Goal: Task Accomplishment & Management: Use online tool/utility

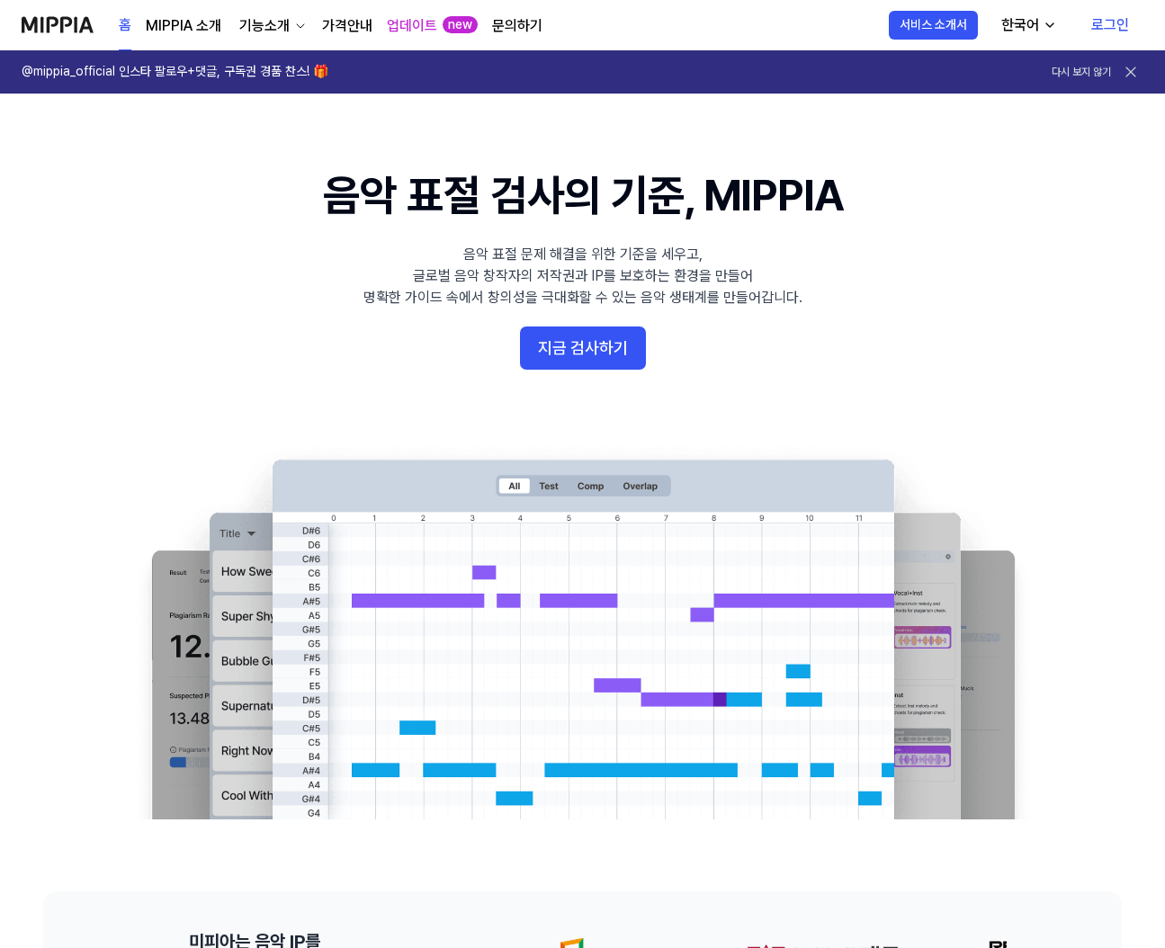
click at [1099, 13] on link "로그인" at bounding box center [1110, 25] width 67 height 50
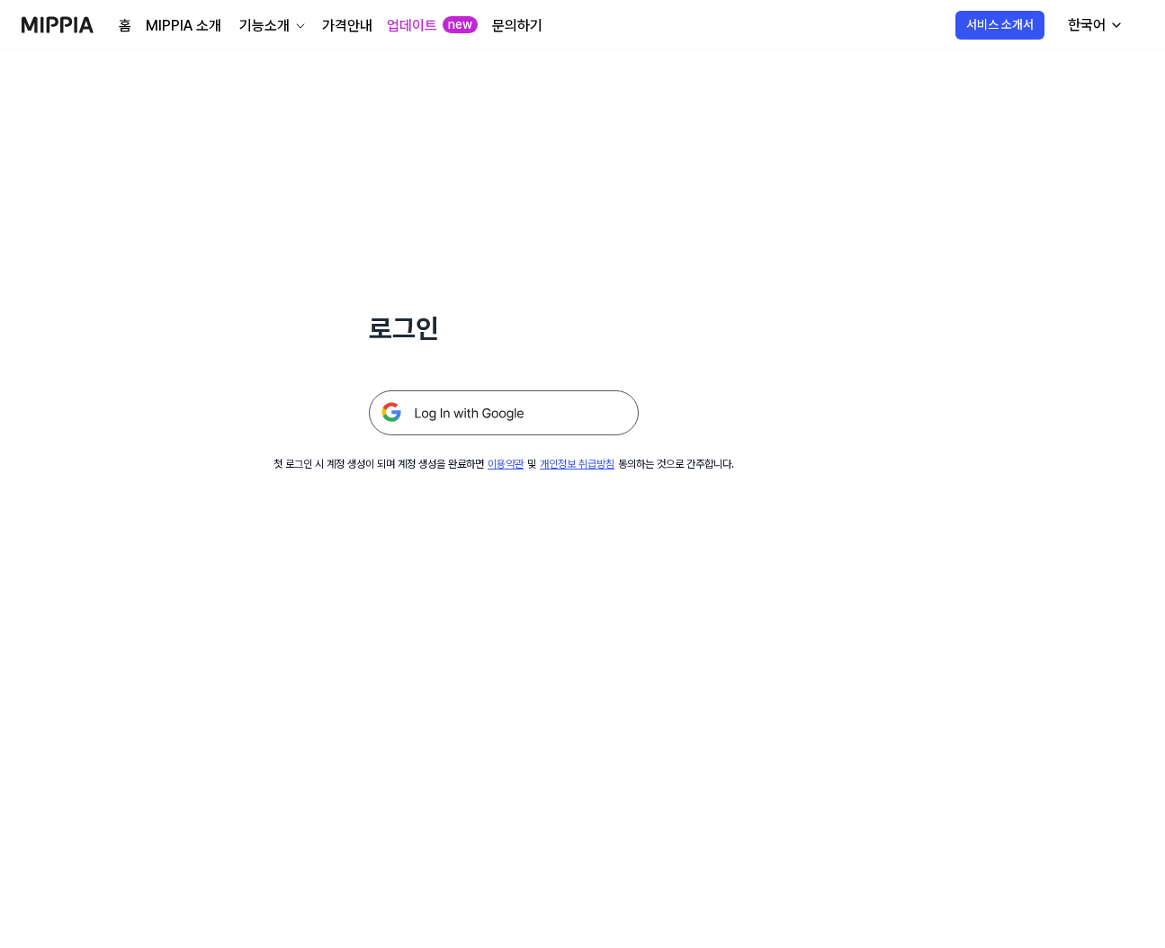
click at [527, 398] on img at bounding box center [504, 412] width 270 height 45
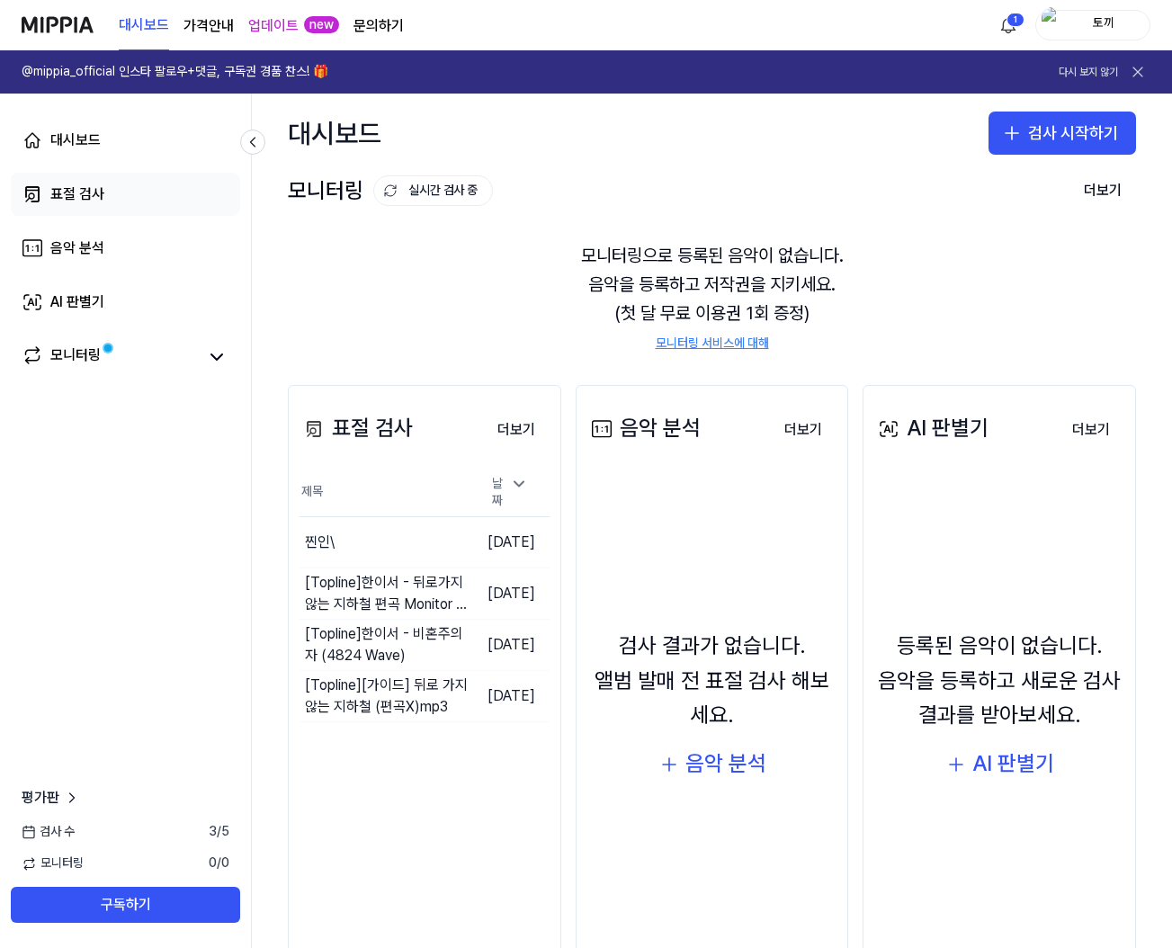
click at [65, 192] on div "표절 검사" at bounding box center [77, 194] width 54 height 22
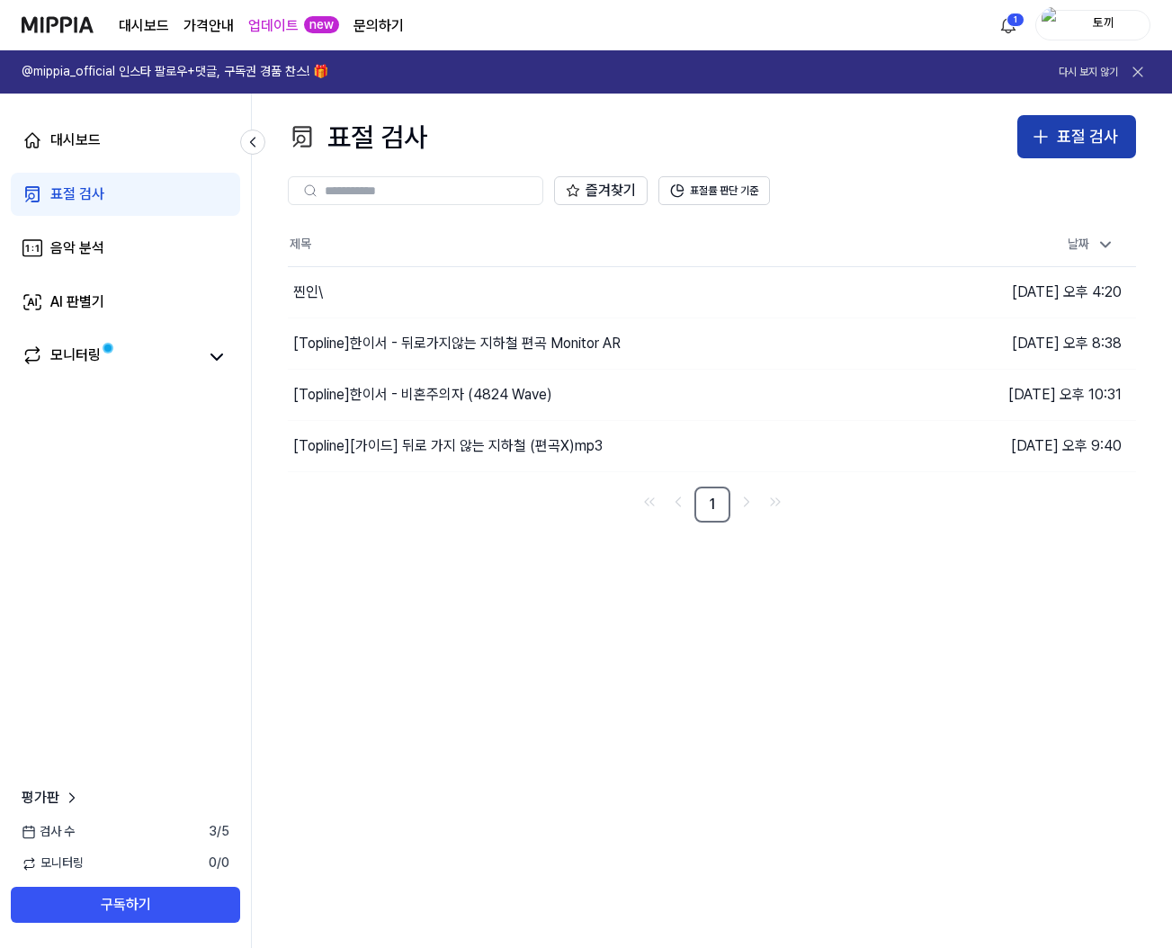
click at [1086, 136] on div "표절 검사" at bounding box center [1087, 137] width 61 height 26
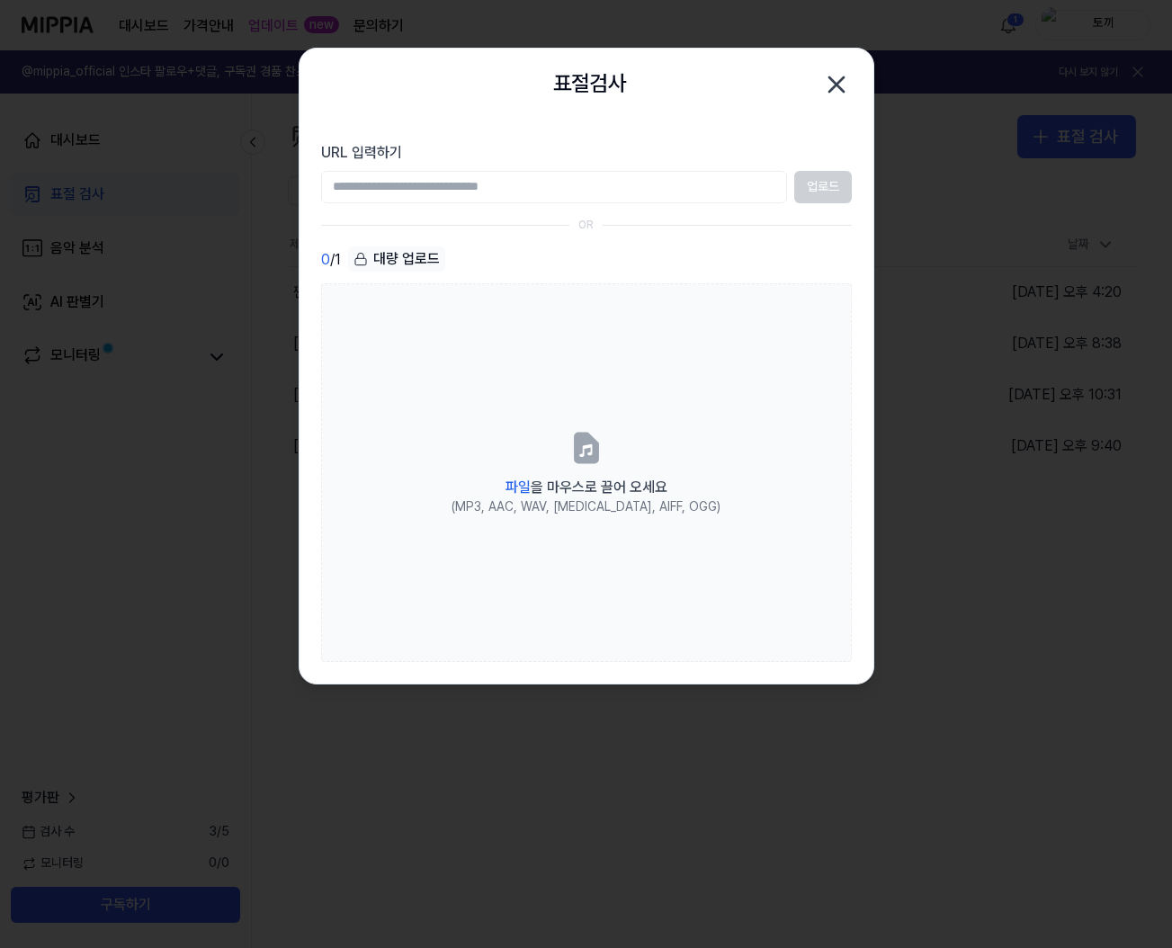
drag, startPoint x: 853, startPoint y: 84, endPoint x: 835, endPoint y: 86, distance: 18.2
click at [854, 85] on div "표절검사 닫기" at bounding box center [586, 85] width 574 height 72
click at [875, 87] on div at bounding box center [586, 474] width 1172 height 948
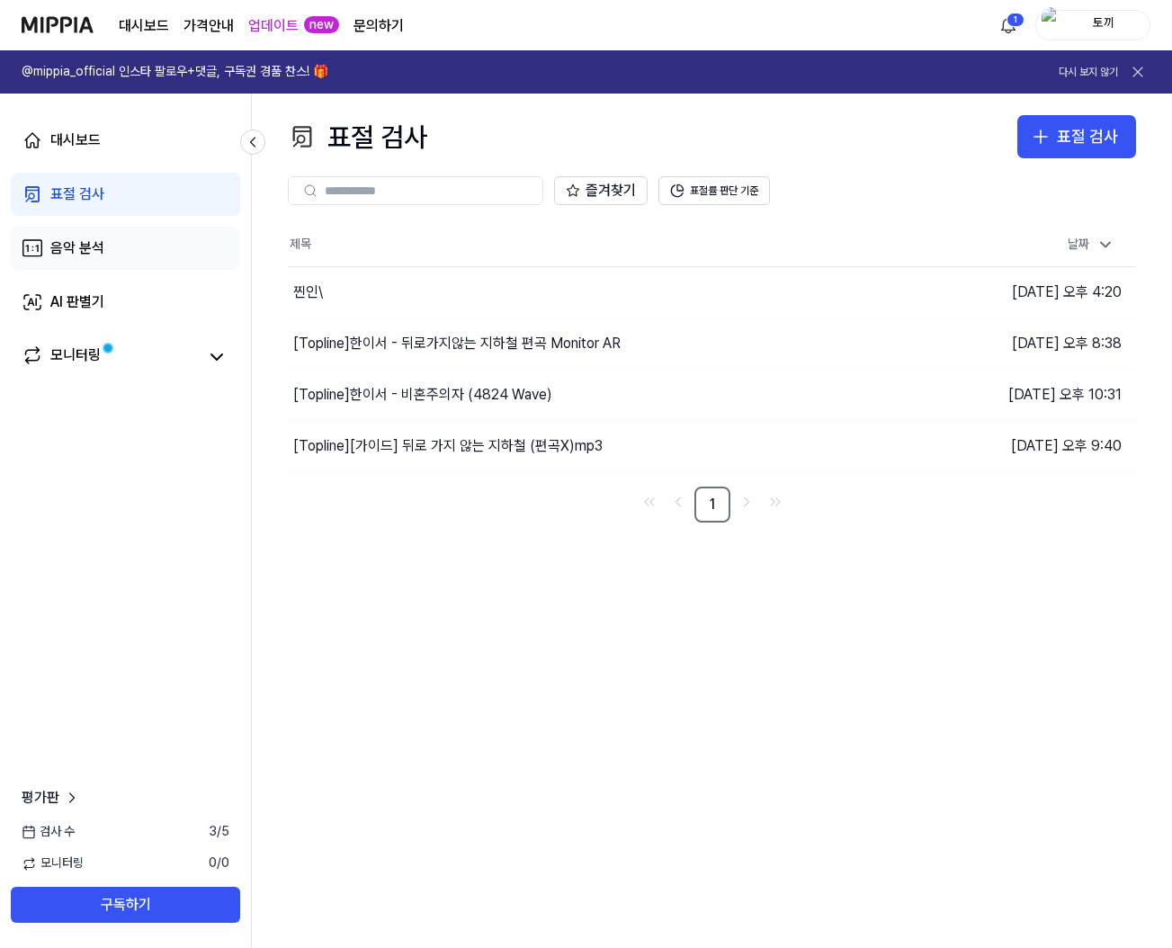
click at [103, 250] on div "음악 분석" at bounding box center [77, 248] width 54 height 22
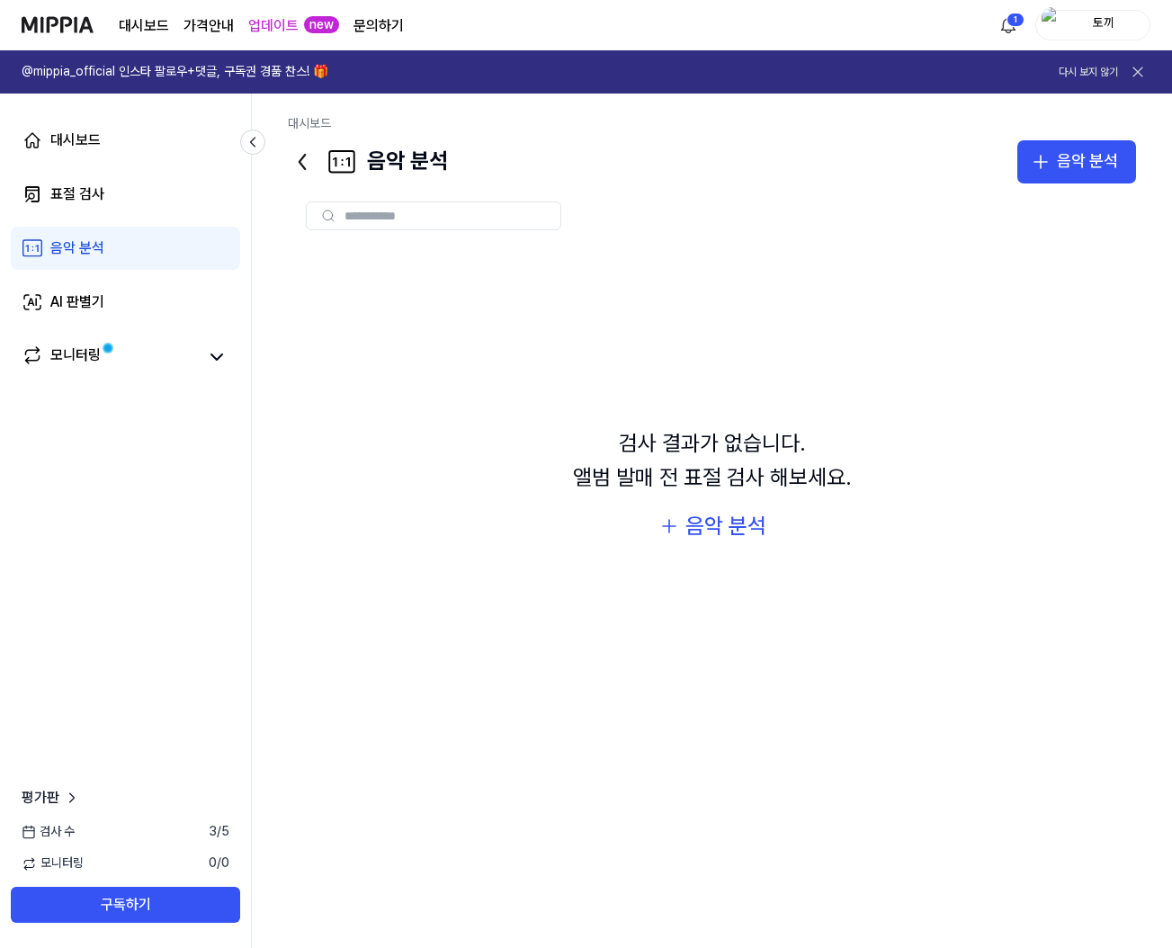
click at [83, 170] on div "대시보드 표절 검사 음악 분석 AI 판별기 모니터링" at bounding box center [125, 248] width 251 height 309
click at [56, 138] on div "대시보드" at bounding box center [75, 141] width 50 height 22
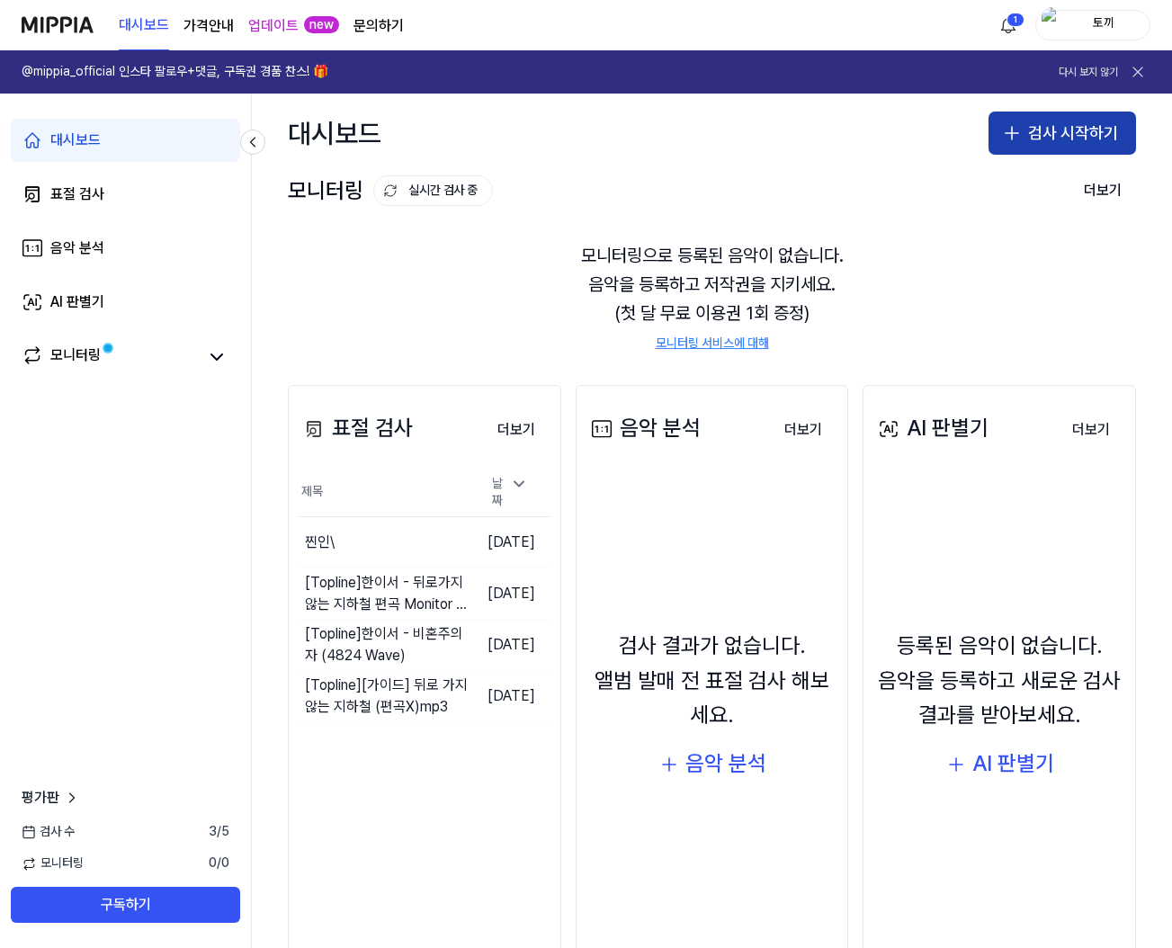
click at [1033, 131] on button "검사 시작하기" at bounding box center [1061, 133] width 147 height 43
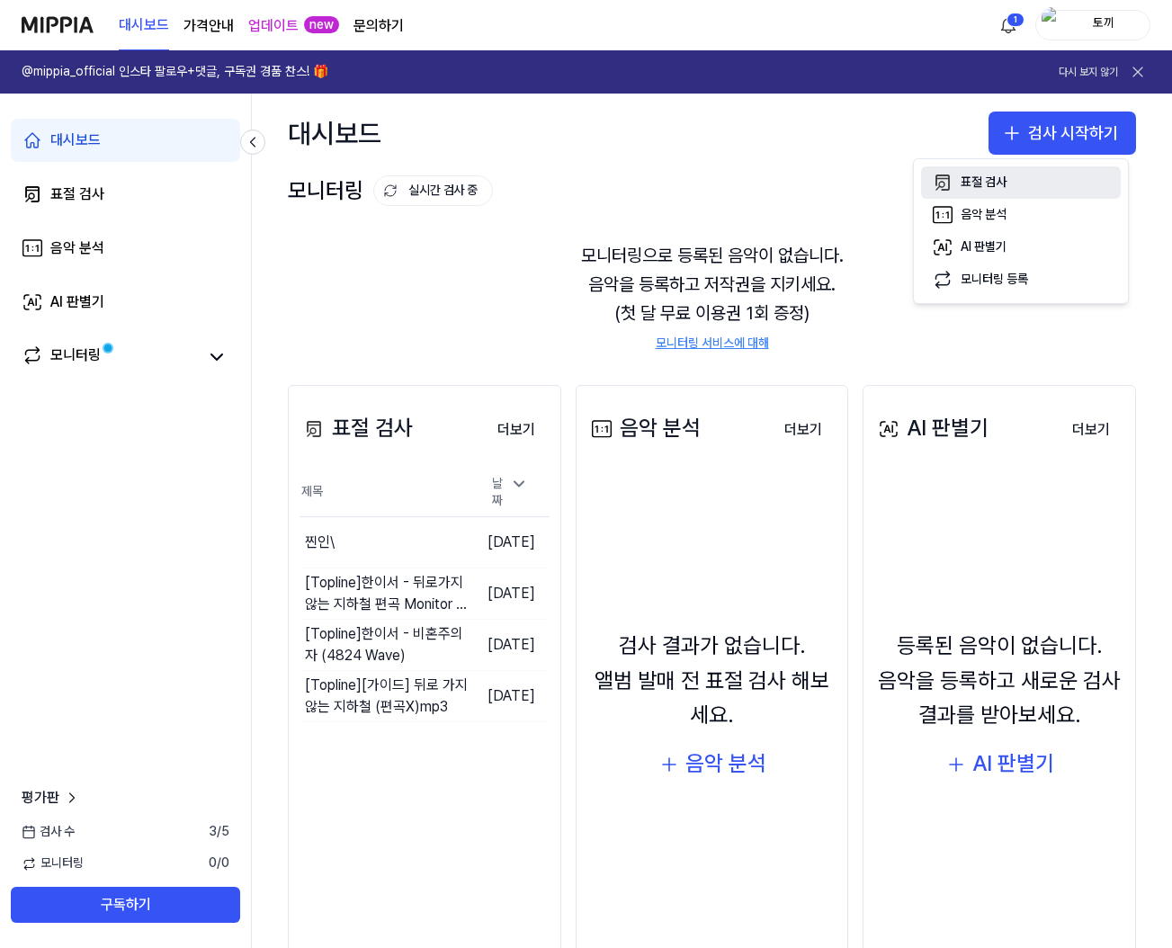
click at [947, 190] on icon "button" at bounding box center [942, 182] width 13 height 14
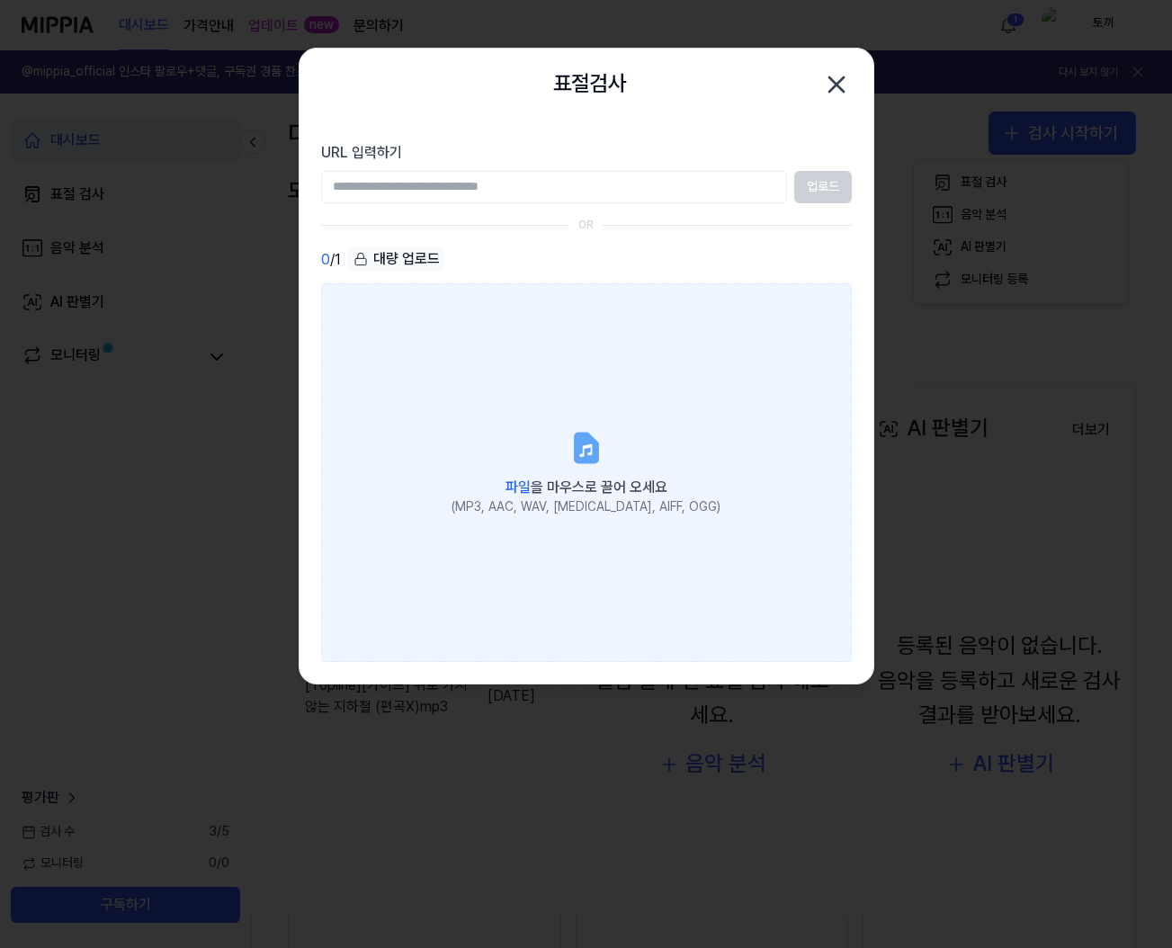
click at [675, 287] on label "파일 을 마우스로 끌어 오세요 (MP3, AAC, WAV, FLAC, AIFF, OGG)" at bounding box center [586, 472] width 531 height 378
click at [0, 0] on input "파일 을 마우스로 끌어 오세요 (MP3, AAC, WAV, FLAC, AIFF, OGG)" at bounding box center [0, 0] width 0 height 0
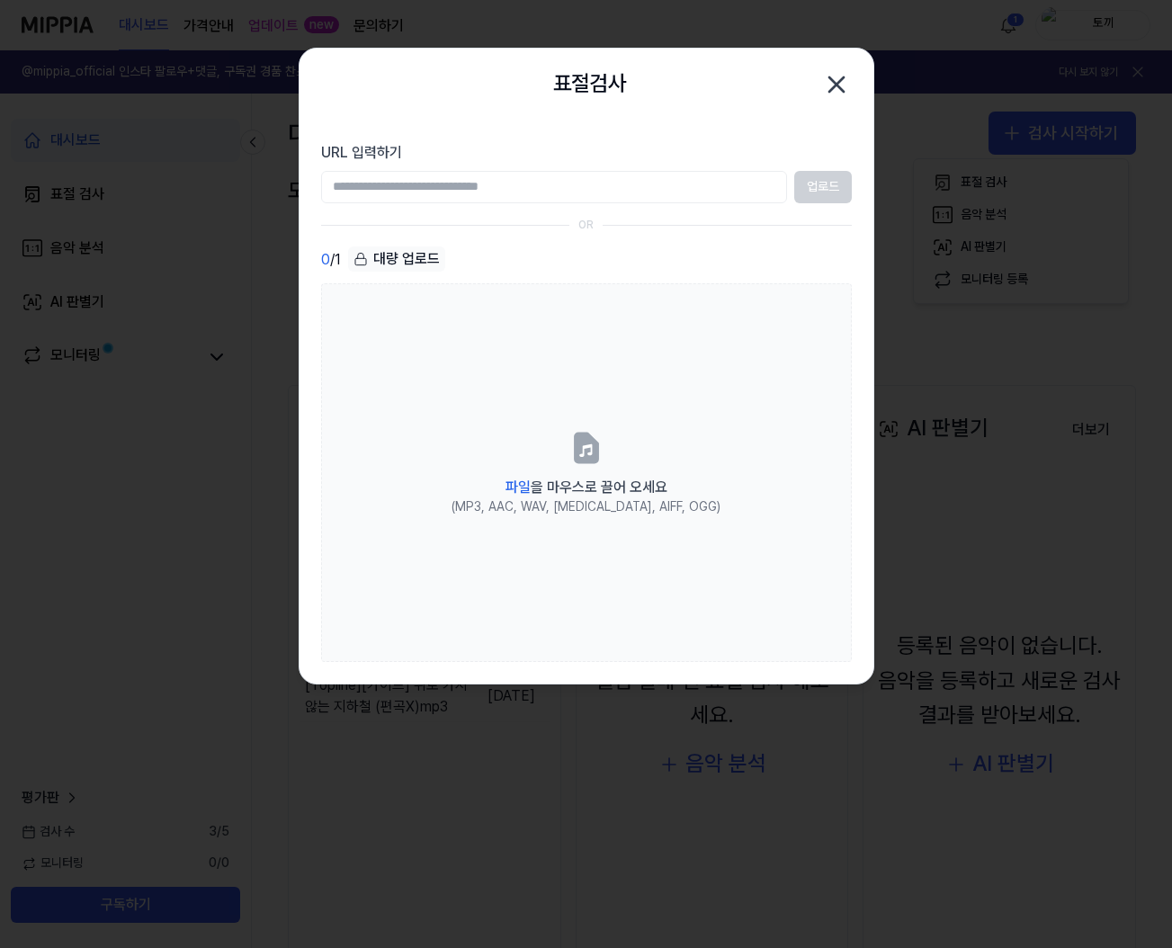
click at [929, 3] on div at bounding box center [586, 474] width 1172 height 948
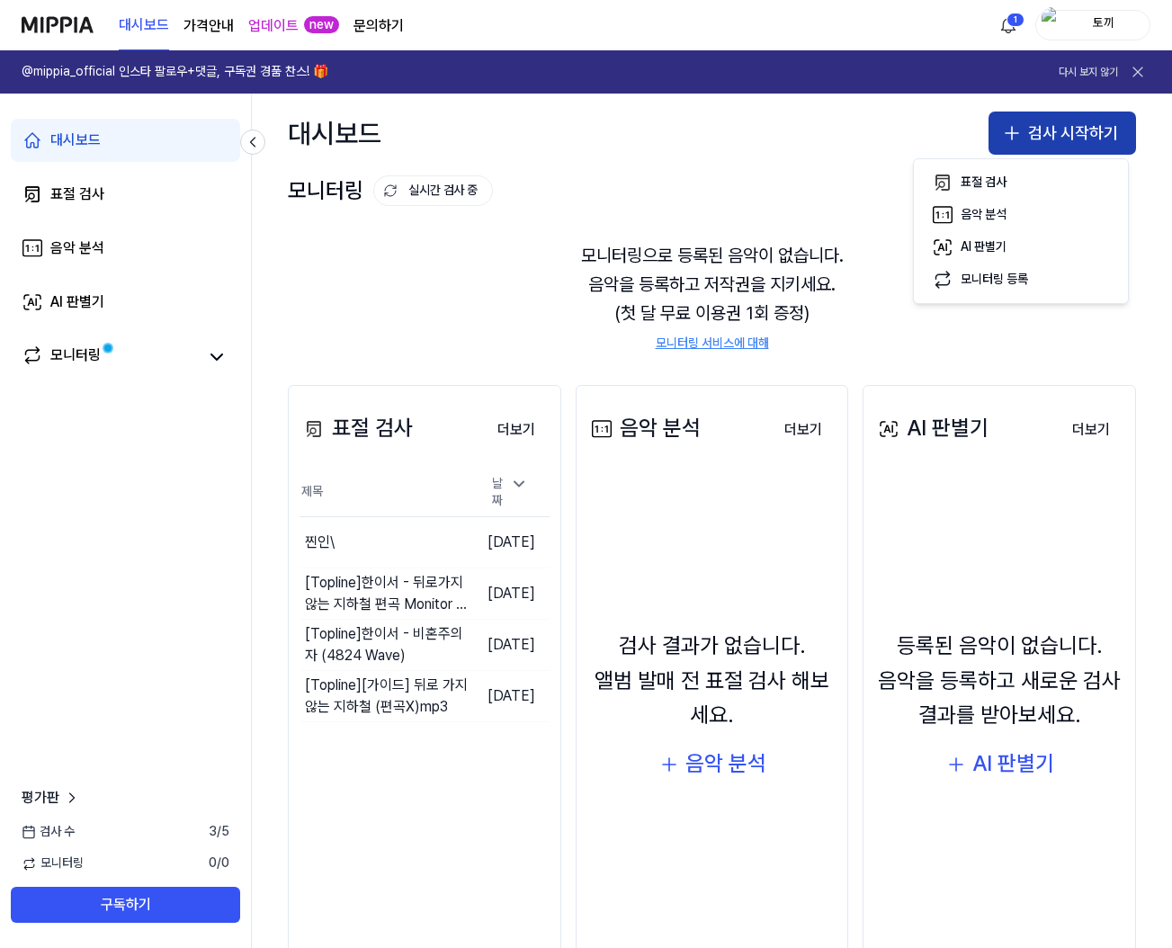
click at [1029, 137] on button "검사 시작하기" at bounding box center [1061, 133] width 147 height 43
click at [1060, 123] on button "검사 시작하기" at bounding box center [1061, 133] width 147 height 43
click at [1030, 183] on button "표절 검사" at bounding box center [1021, 182] width 200 height 32
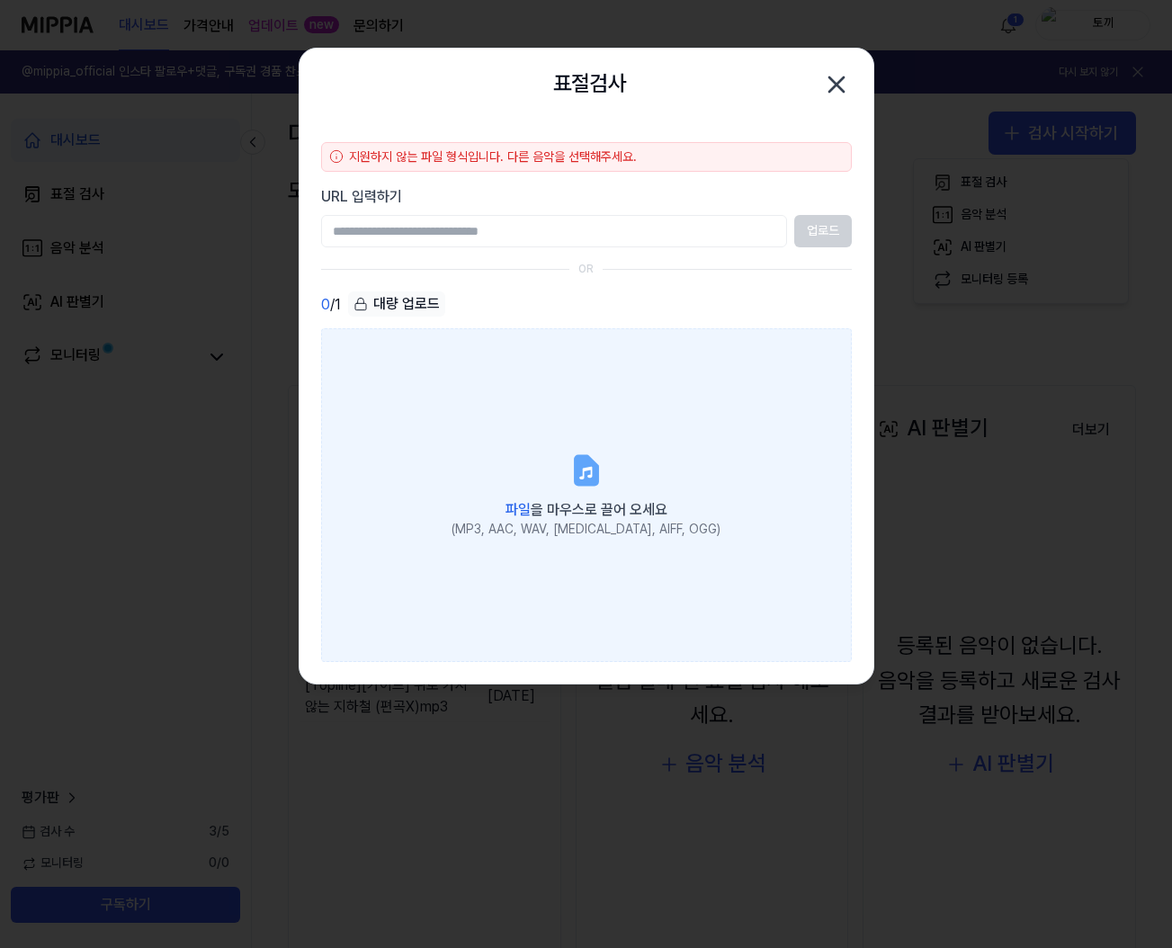
click at [537, 362] on label "파일 을 마우스로 끌어 오세요 (MP3, AAC, WAV, FLAC, AIFF, OGG)" at bounding box center [586, 495] width 531 height 334
click at [0, 0] on input "파일 을 마우스로 끌어 오세요 (MP3, AAC, WAV, FLAC, AIFF, OGG)" at bounding box center [0, 0] width 0 height 0
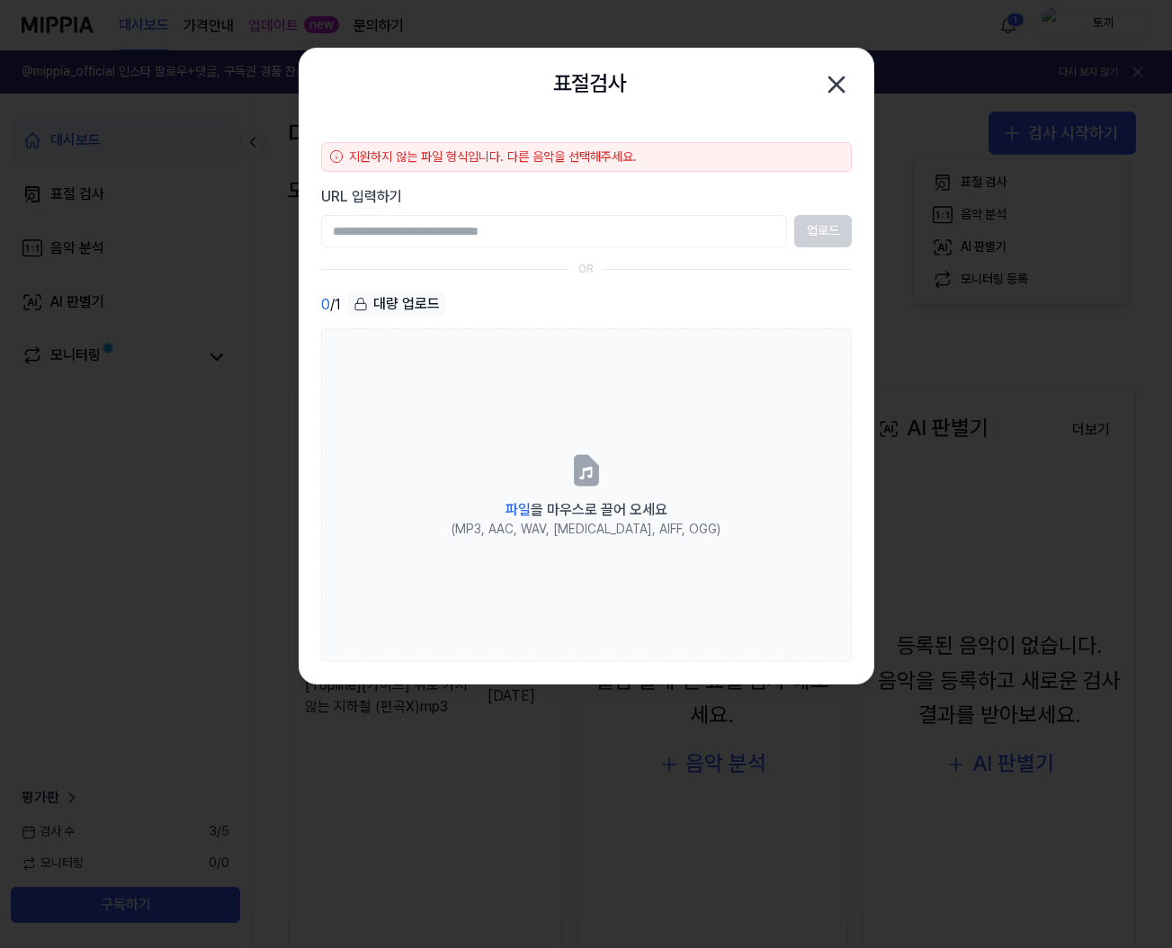
click at [398, 229] on input "URL 입력하기" at bounding box center [554, 231] width 466 height 32
paste input "**********"
type input "**********"
click at [820, 231] on button "업로드" at bounding box center [823, 231] width 58 height 32
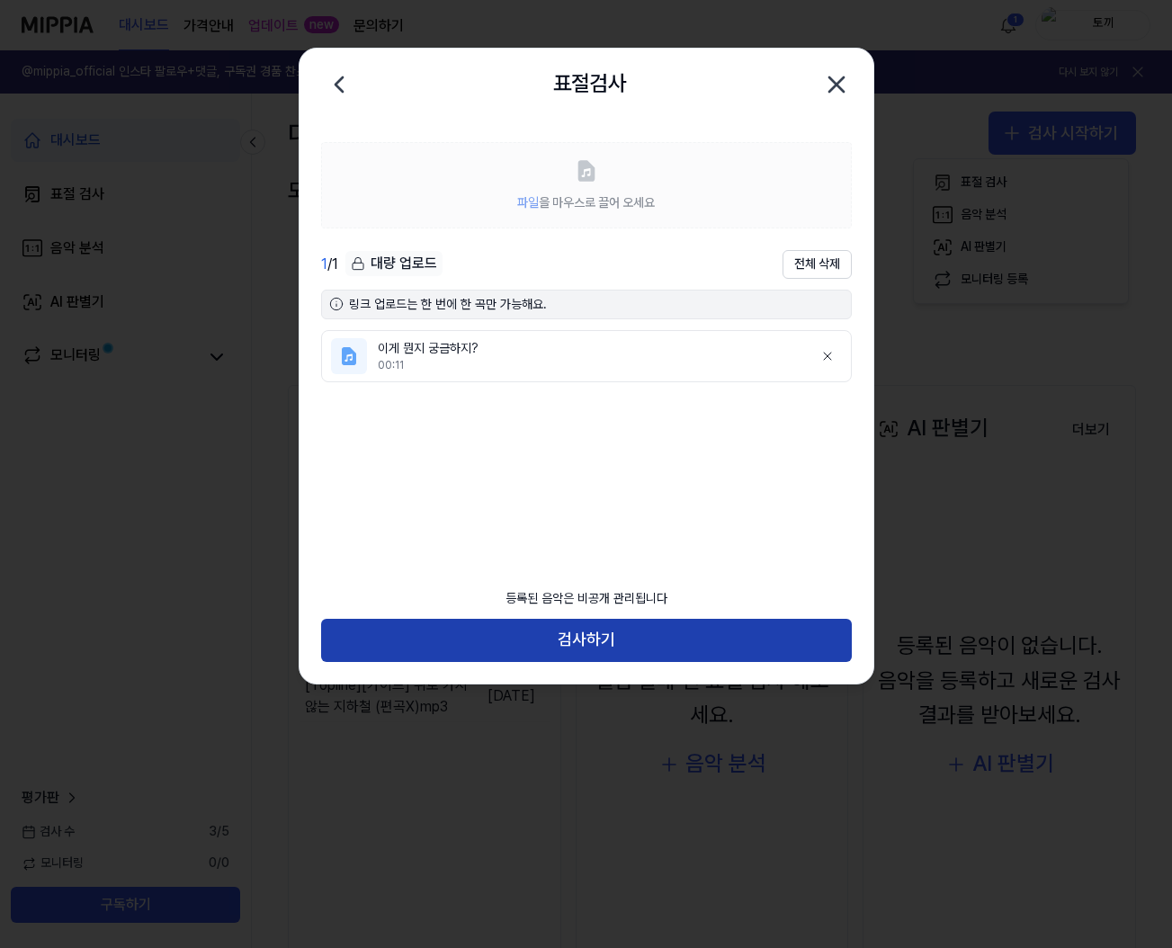
click at [559, 631] on button "검사하기" at bounding box center [586, 640] width 531 height 43
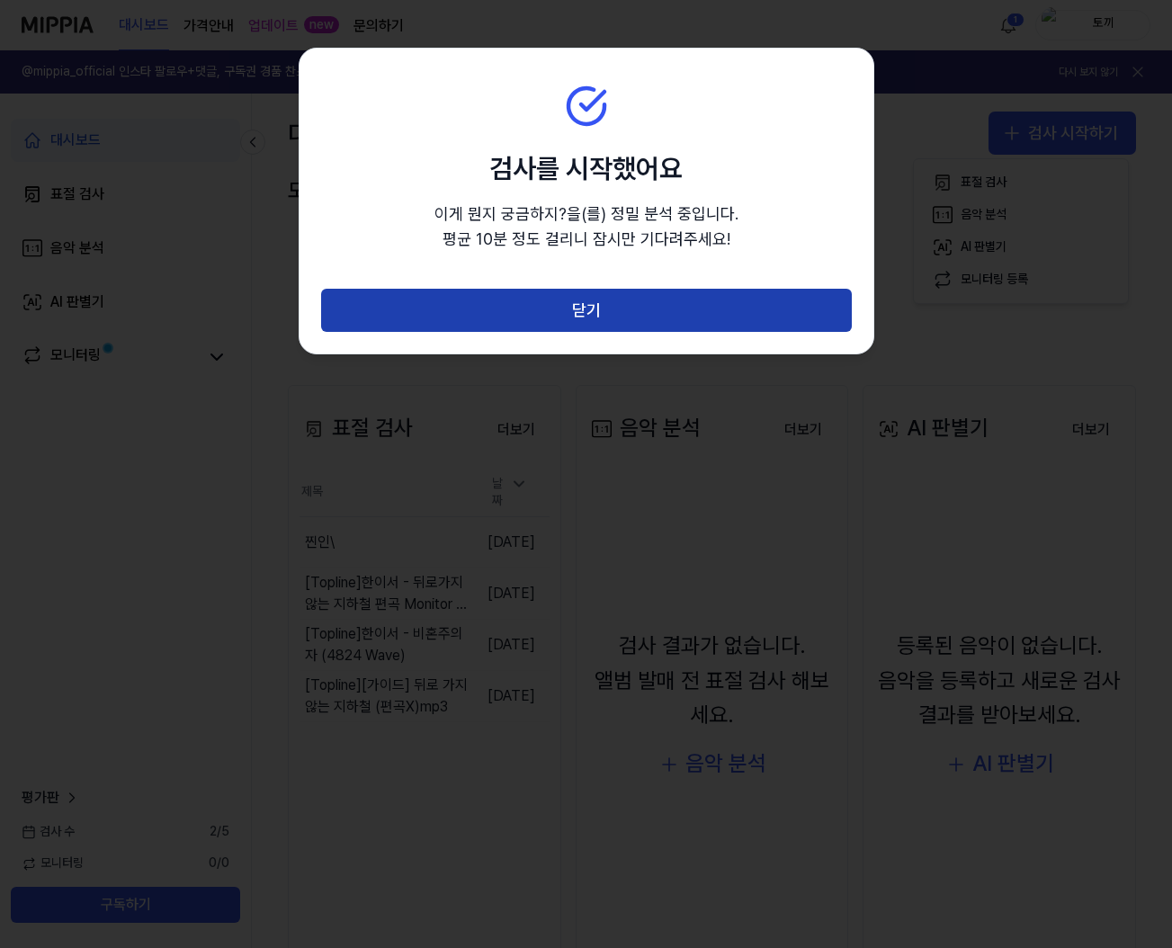
click at [596, 324] on button "닫기" at bounding box center [586, 310] width 531 height 43
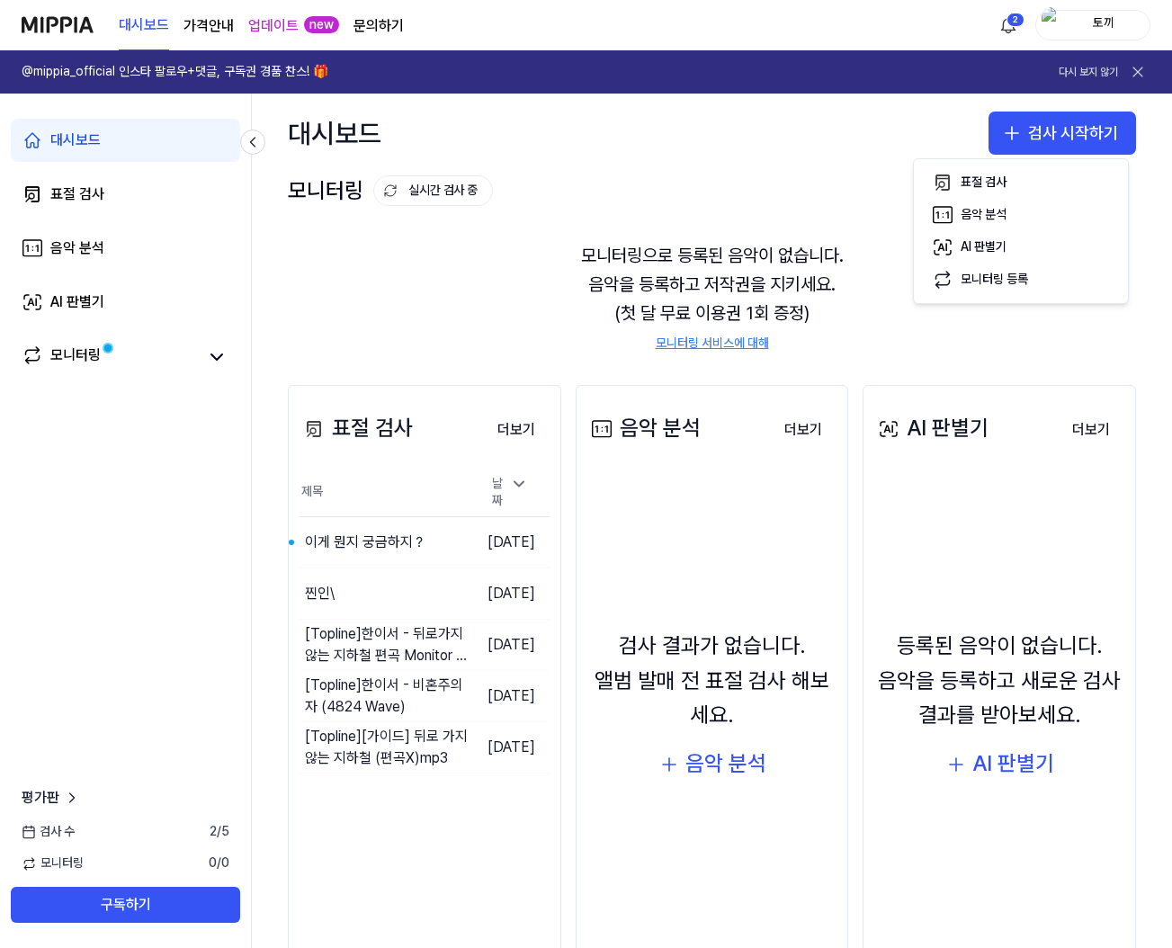
click at [0, 70] on link "@mippia_official 인스타 팔로우+댓글, 구독권 경품 찬스! 🎁 다시 보지 않기" at bounding box center [586, 71] width 1172 height 43
click at [406, 529] on button "이동하기" at bounding box center [438, 542] width 65 height 29
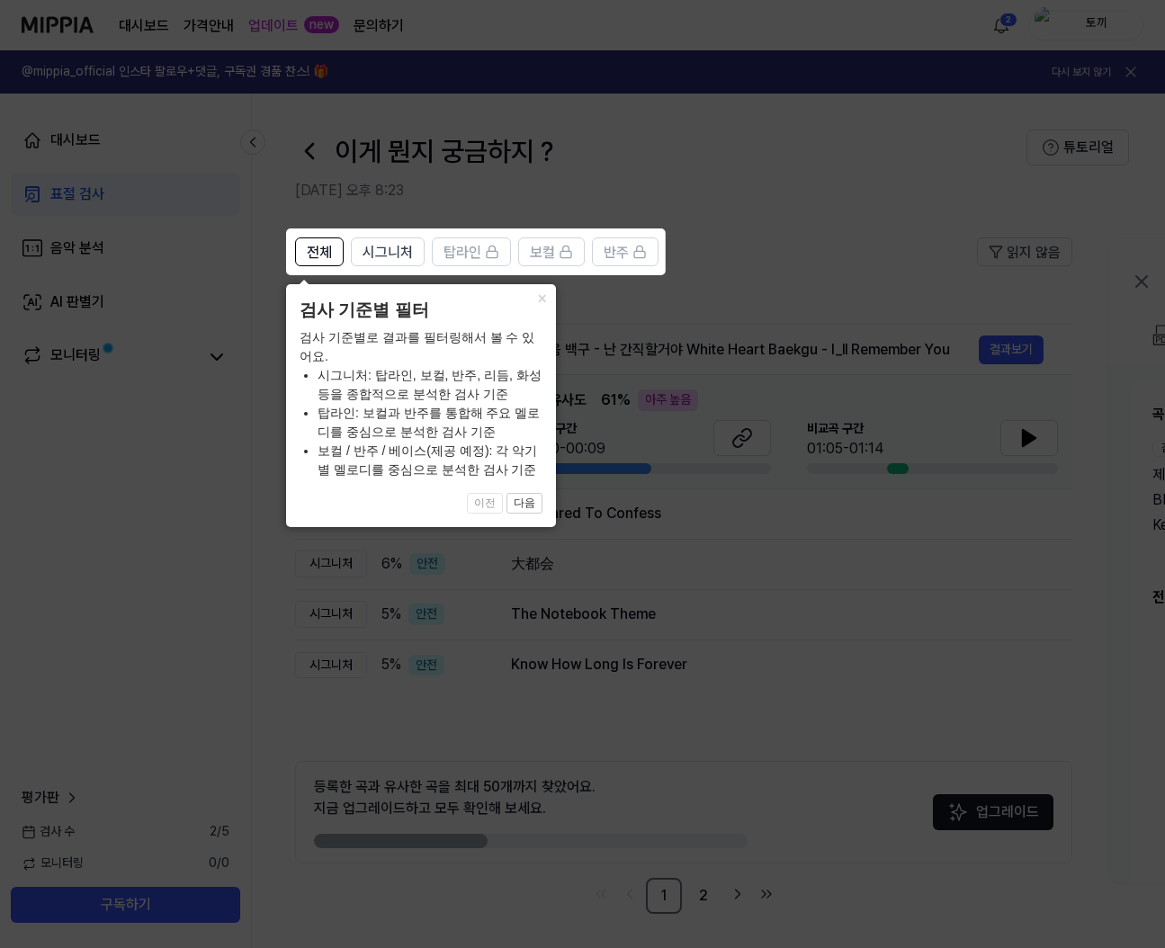
click at [718, 415] on icon at bounding box center [586, 474] width 1172 height 948
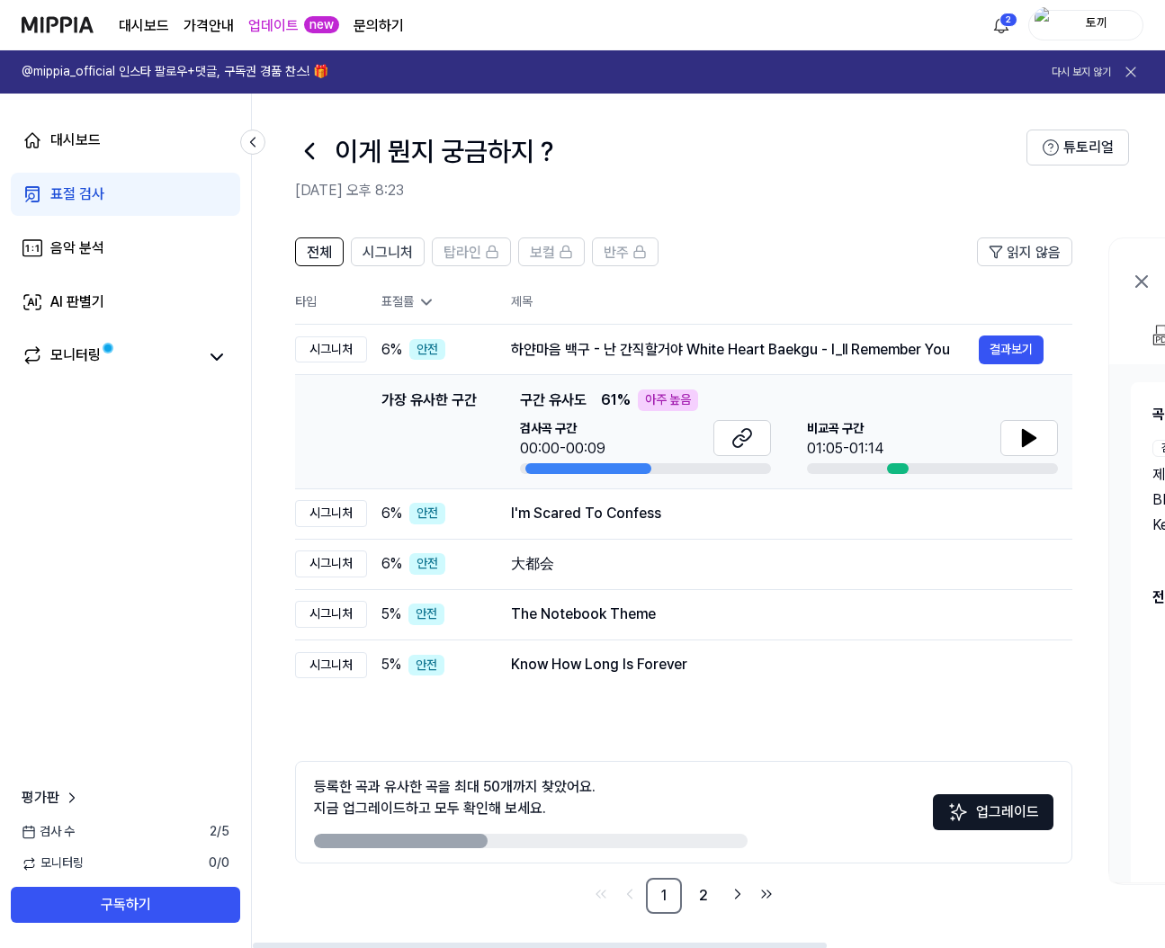
scroll to position [2, 0]
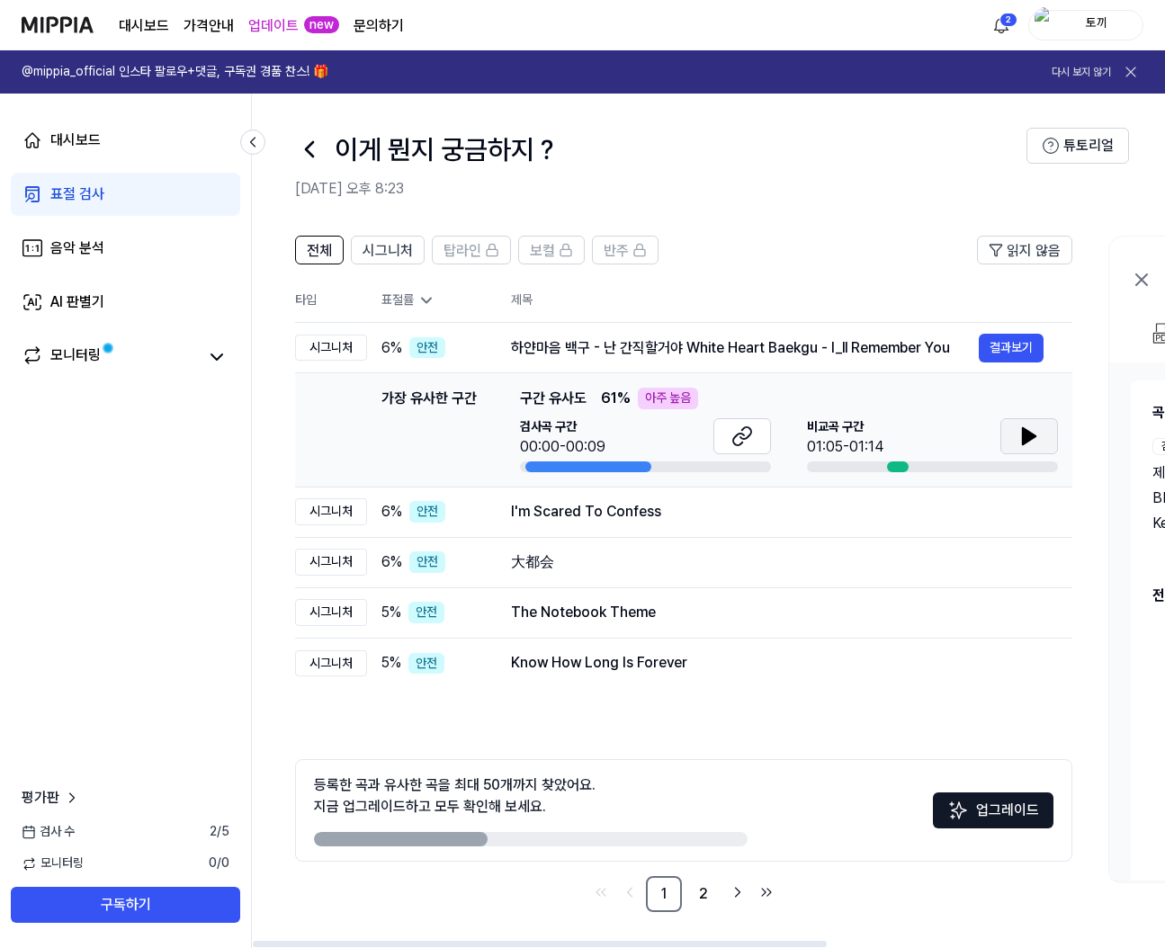
click at [1024, 429] on icon at bounding box center [1029, 436] width 13 height 16
click at [1023, 433] on icon at bounding box center [1029, 436] width 13 height 16
click at [1016, 439] on button at bounding box center [1028, 436] width 58 height 36
click at [1017, 438] on icon at bounding box center [1028, 436] width 22 height 22
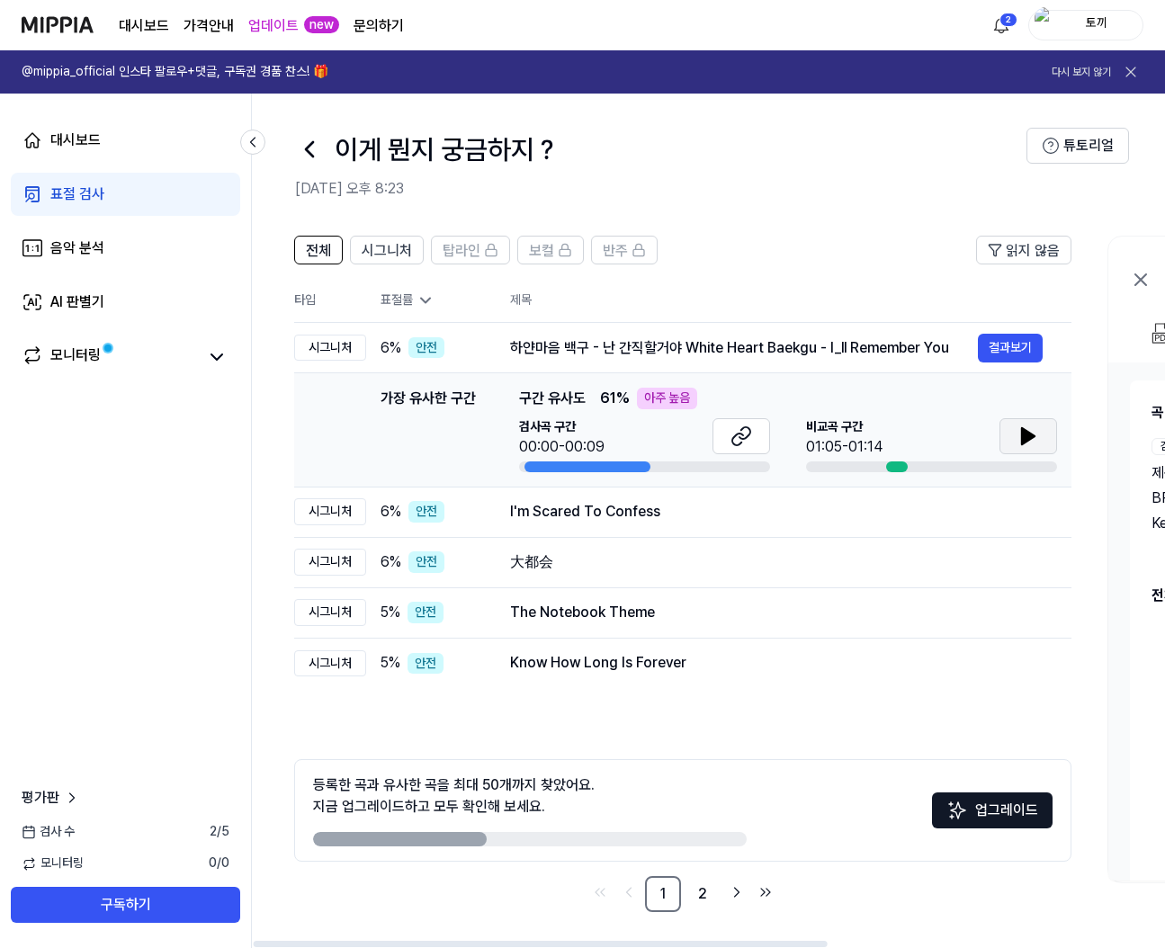
scroll to position [0, 0]
click at [1044, 440] on button at bounding box center [1029, 436] width 58 height 36
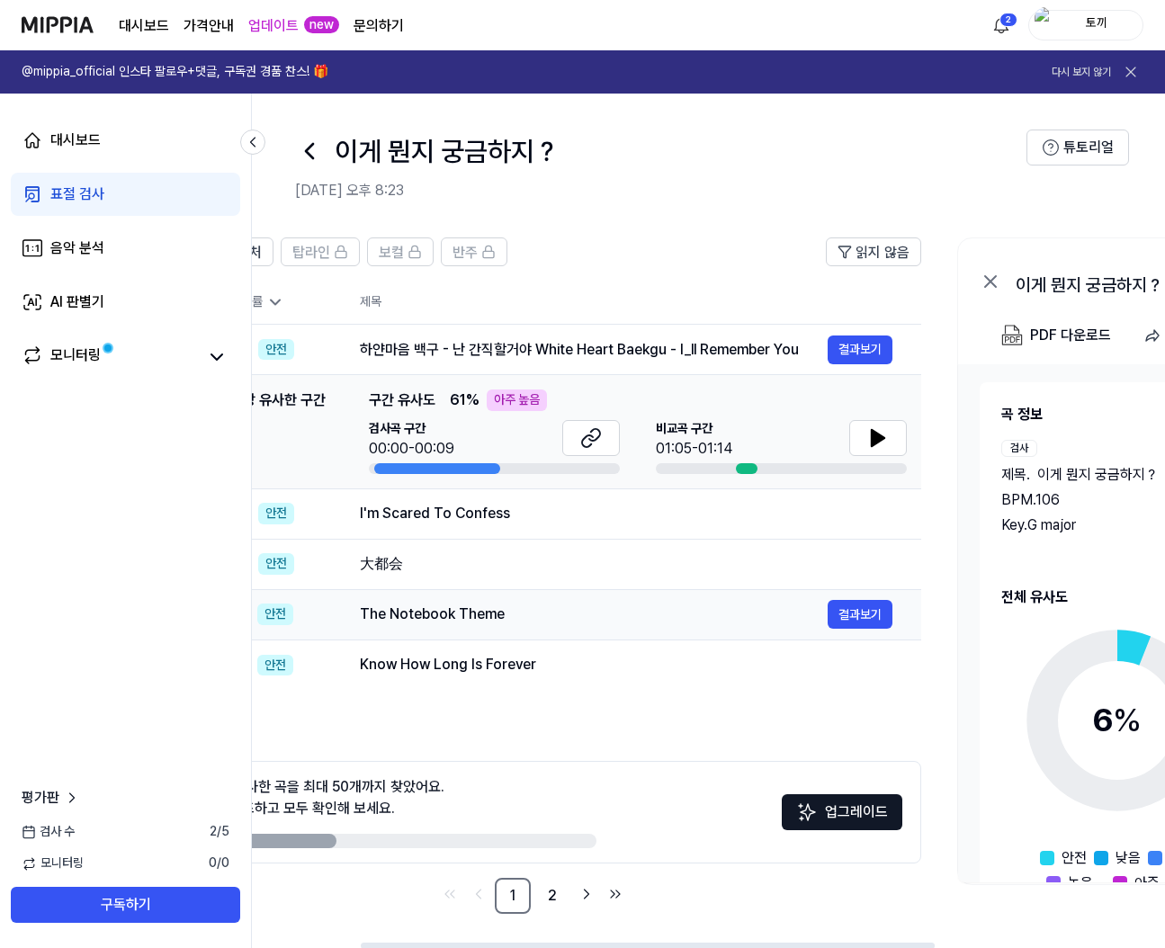
scroll to position [0, 180]
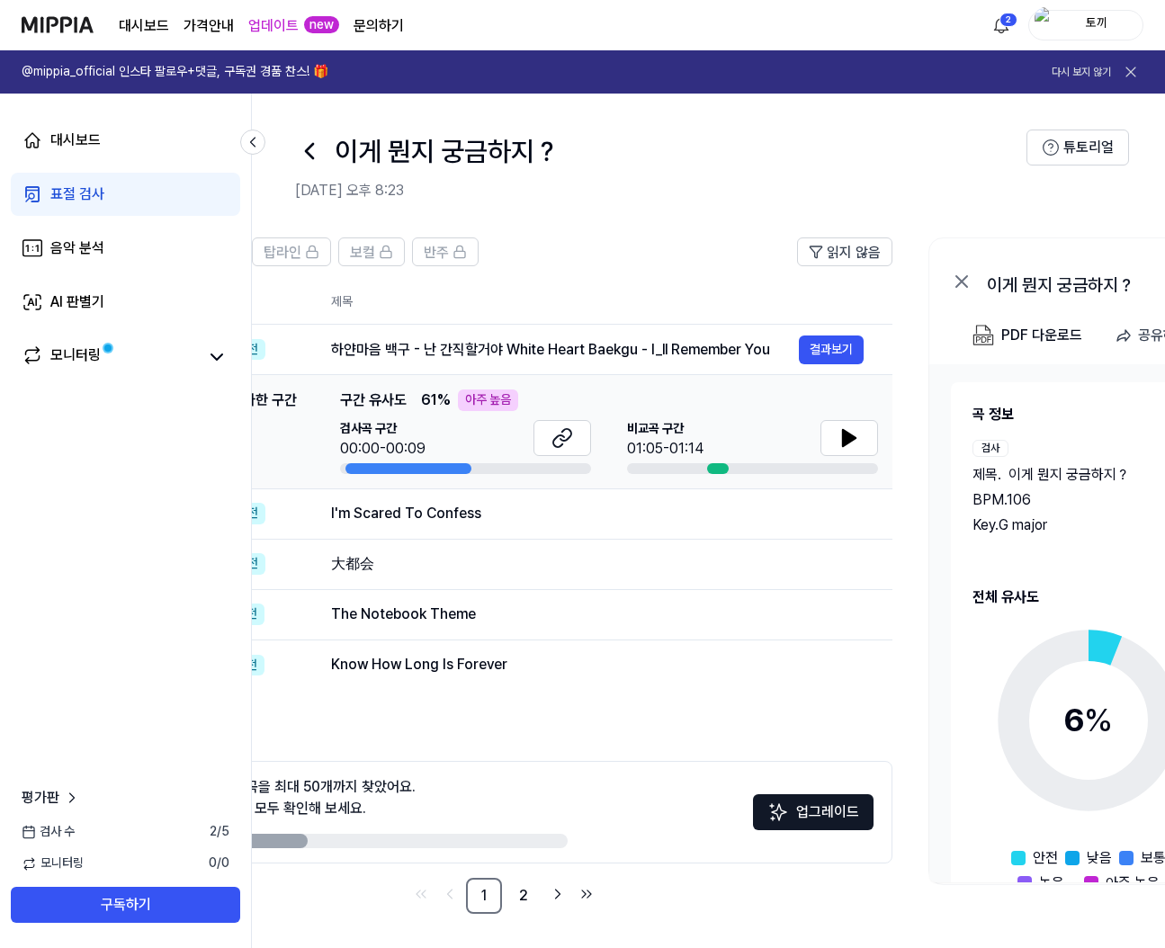
click at [950, 158] on div "이게 뭔지 궁금하지？" at bounding box center [660, 151] width 731 height 43
click at [246, 131] on button at bounding box center [252, 142] width 25 height 25
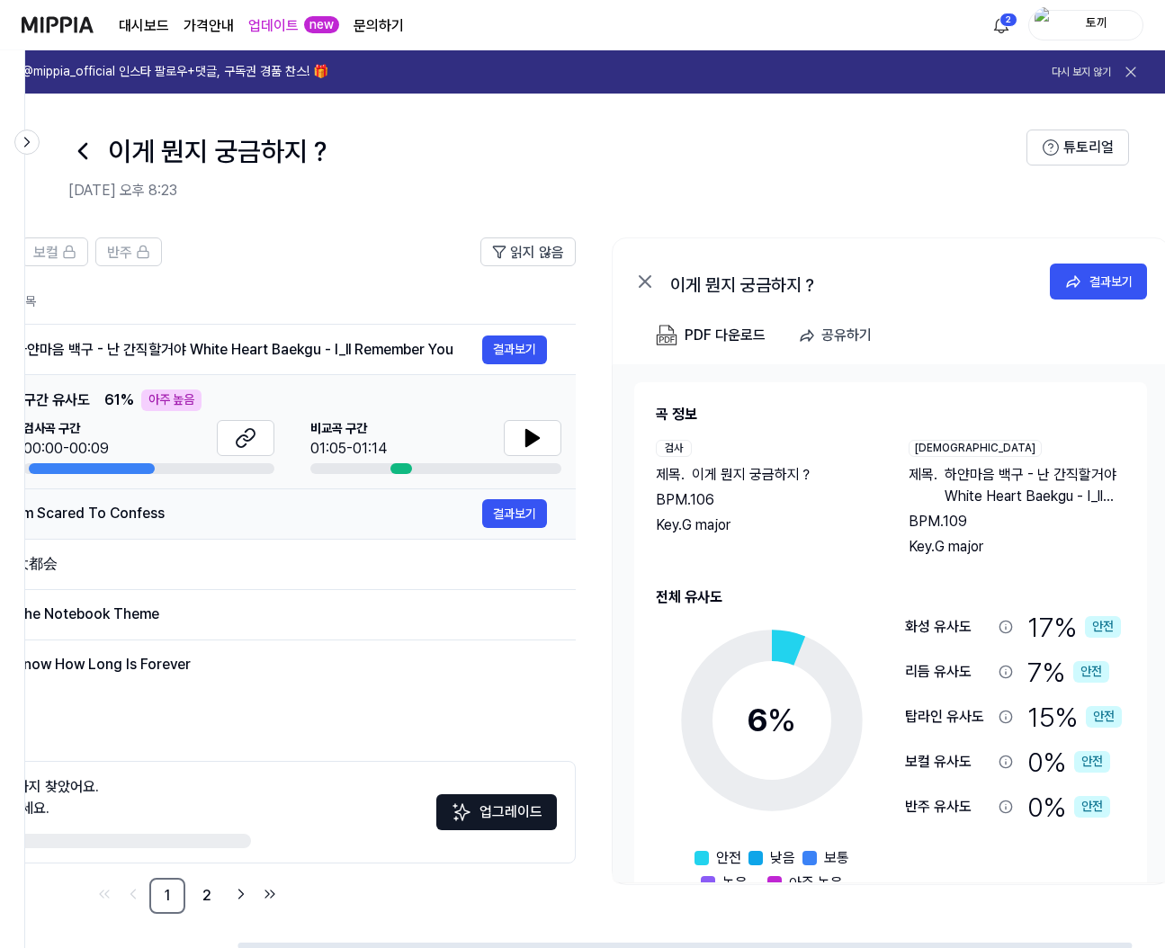
scroll to position [0, 0]
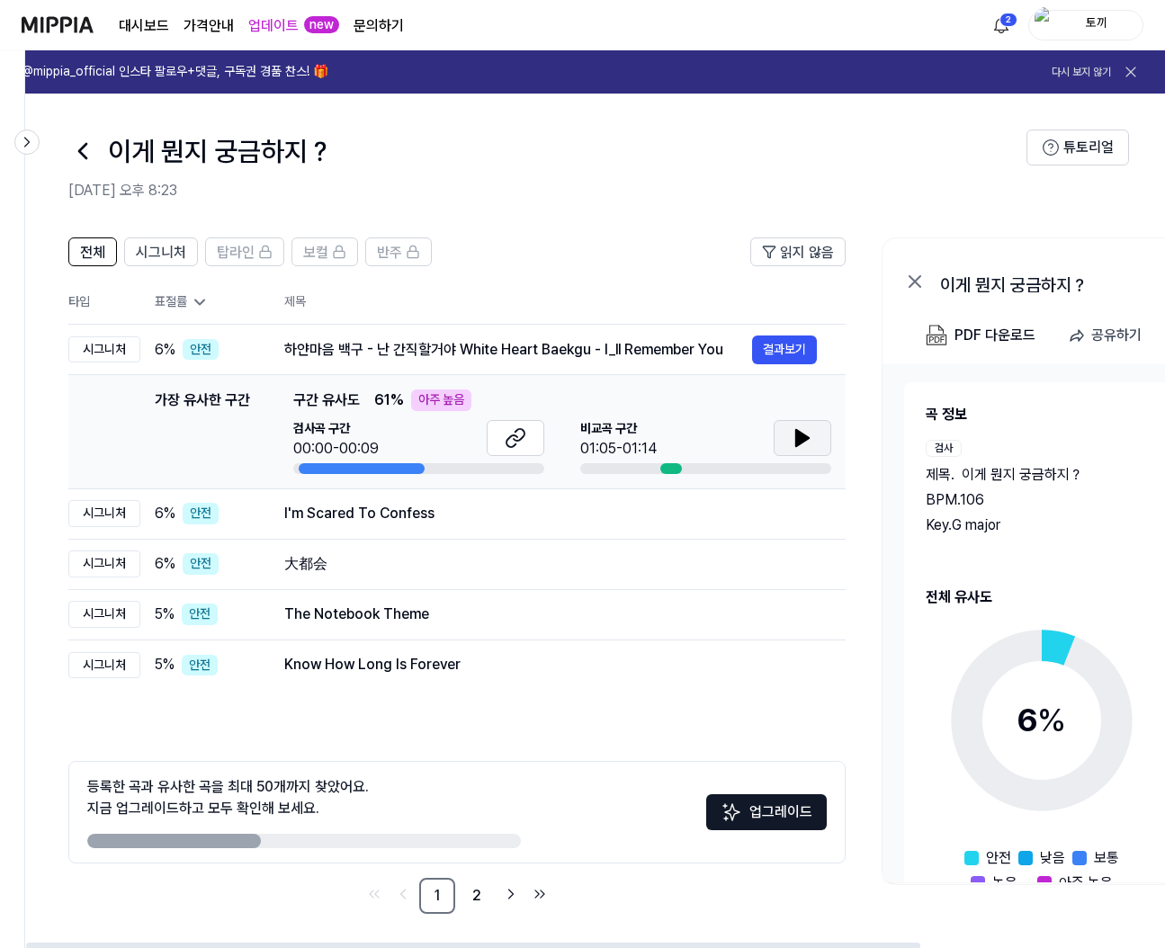
click at [813, 434] on button at bounding box center [802, 438] width 58 height 36
